Goal: Go to known website: Access a specific website the user already knows

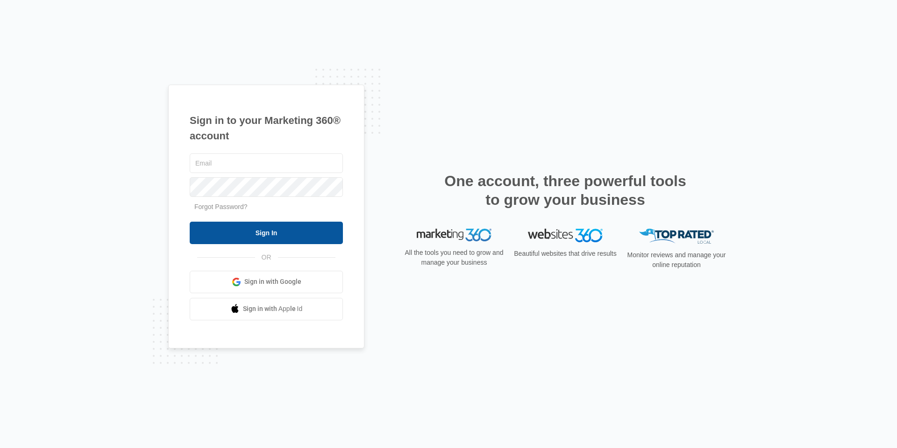
type input "[PERSON_NAME][EMAIL_ADDRESS][PERSON_NAME][DOMAIN_NAME]"
click at [278, 234] on input "Sign In" at bounding box center [266, 233] width 153 height 22
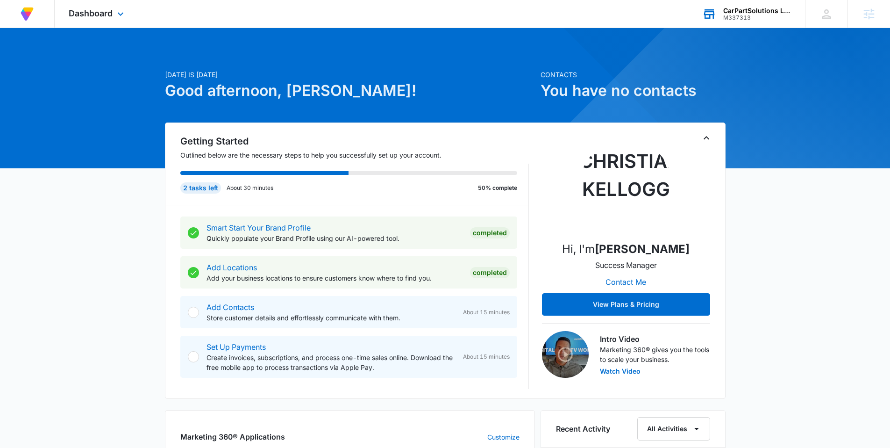
click at [742, 18] on div "M337313" at bounding box center [757, 17] width 68 height 7
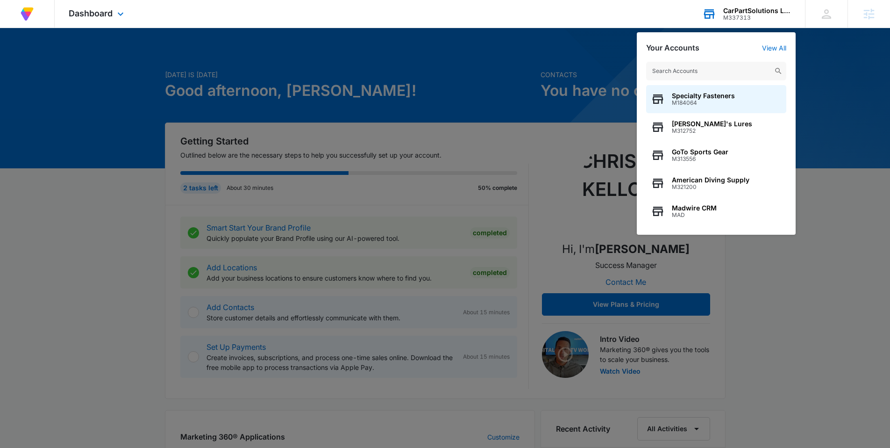
click at [691, 73] on input "text" at bounding box center [716, 71] width 140 height 19
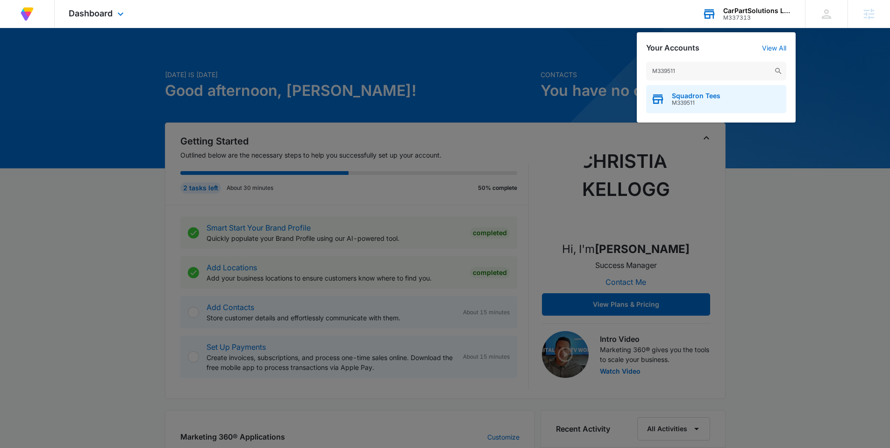
type input "M339511"
click at [703, 98] on span "Squadron Tees" at bounding box center [696, 95] width 49 height 7
